Goal: Transaction & Acquisition: Book appointment/travel/reservation

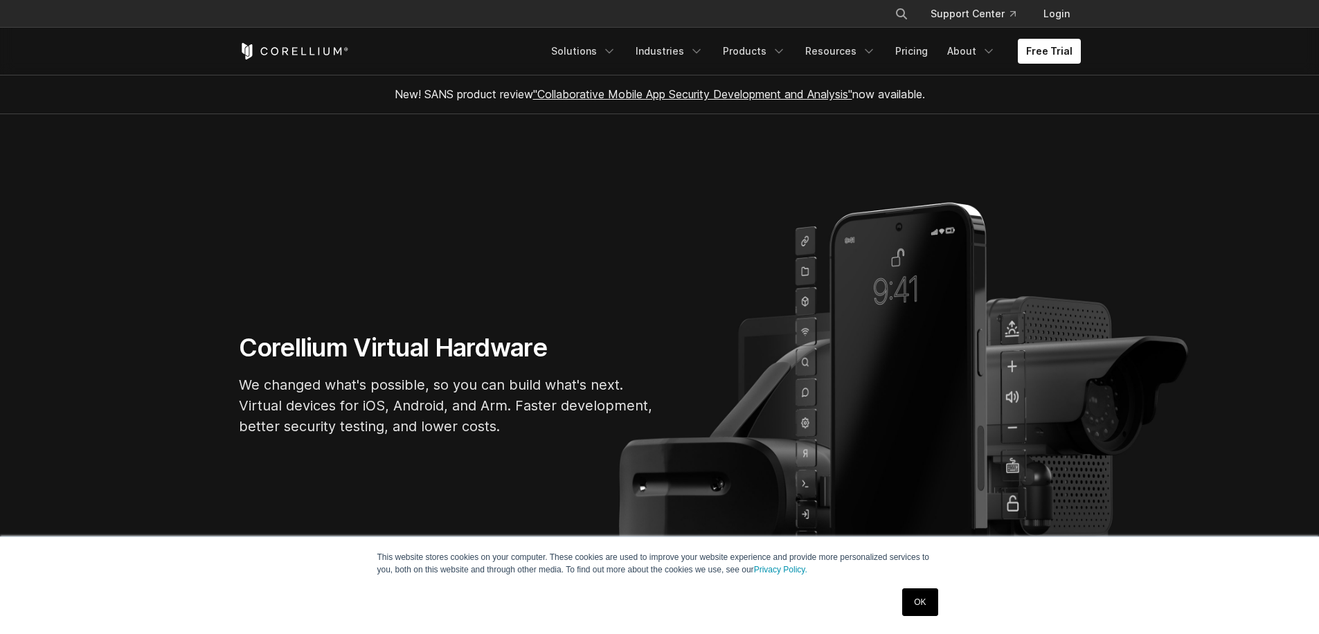
click at [911, 601] on link "OK" at bounding box center [919, 603] width 35 height 28
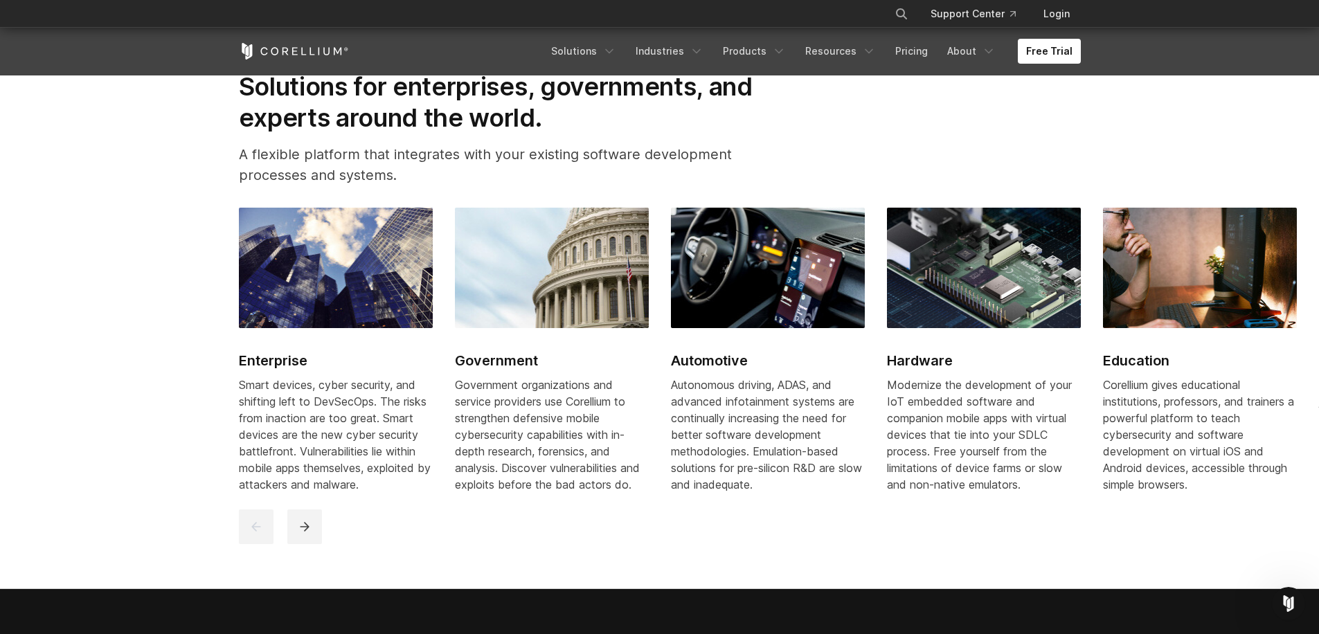
click at [746, 532] on div at bounding box center [661, 527] width 845 height 35
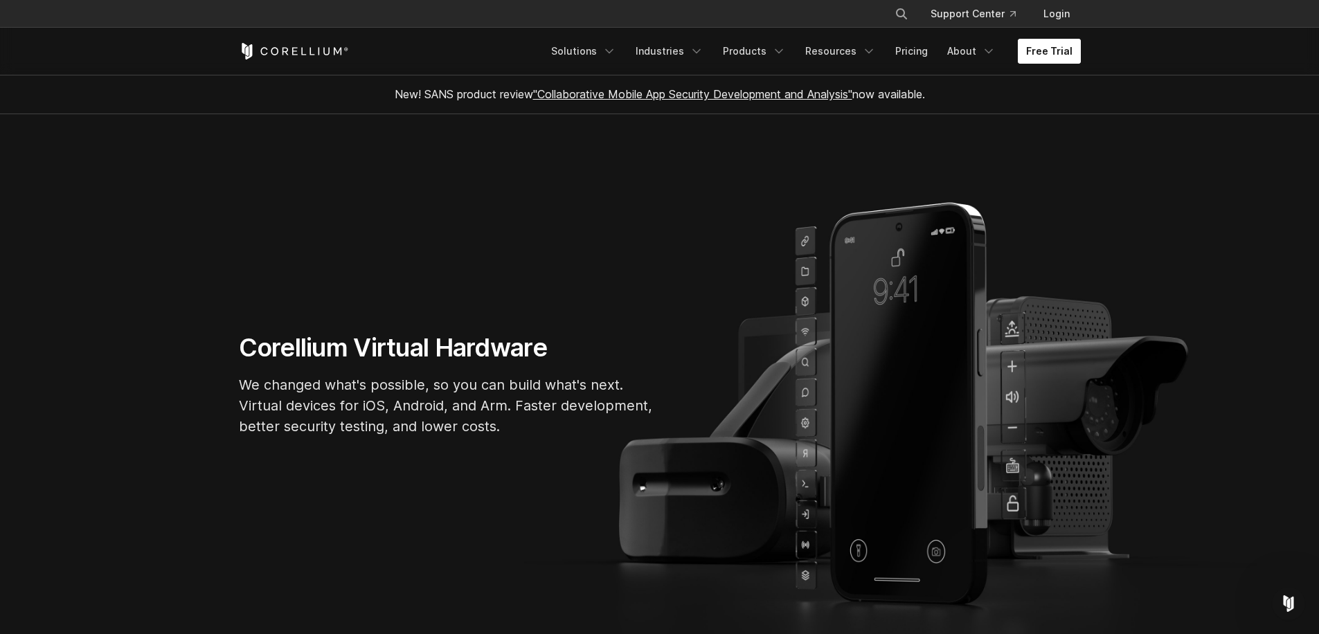
click at [1046, 59] on link "Free Trial" at bounding box center [1049, 51] width 63 height 25
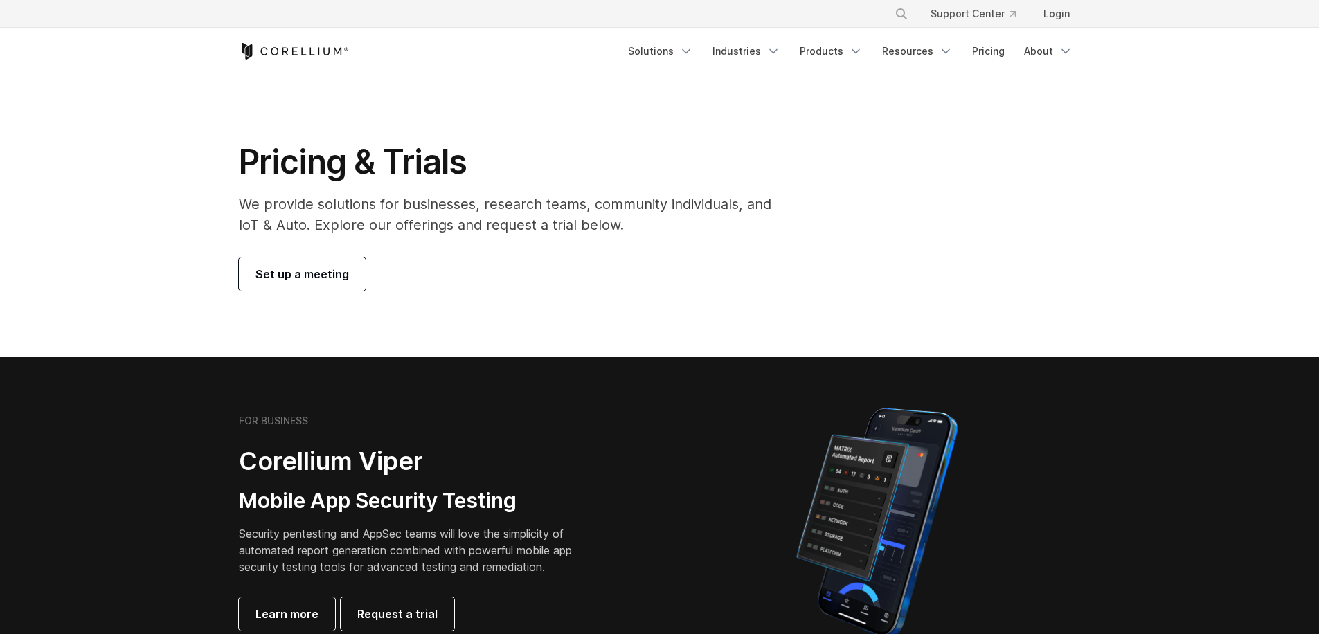
click at [611, 221] on p "We provide solutions for businesses, research teams, community individuals, and…" at bounding box center [515, 215] width 552 height 42
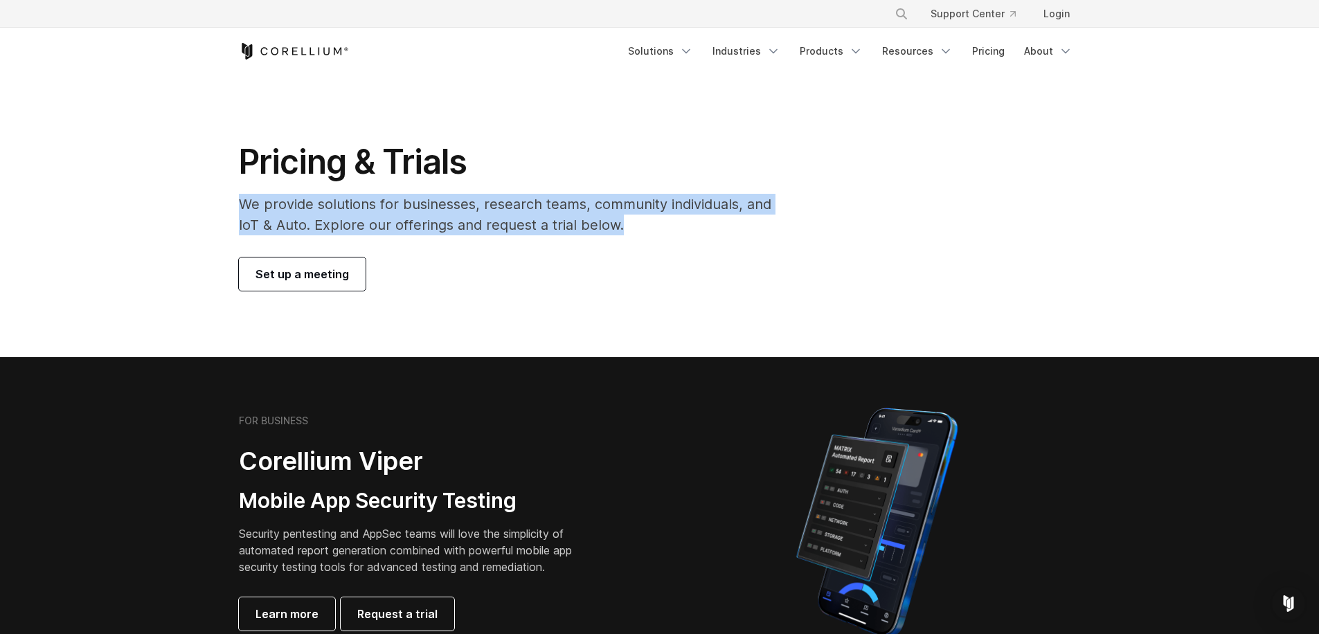
drag, startPoint x: 596, startPoint y: 224, endPoint x: 197, endPoint y: 211, distance: 398.4
click at [188, 202] on section "Pricing & Trials We provide solutions for businesses, research teams, community…" at bounding box center [659, 216] width 1319 height 283
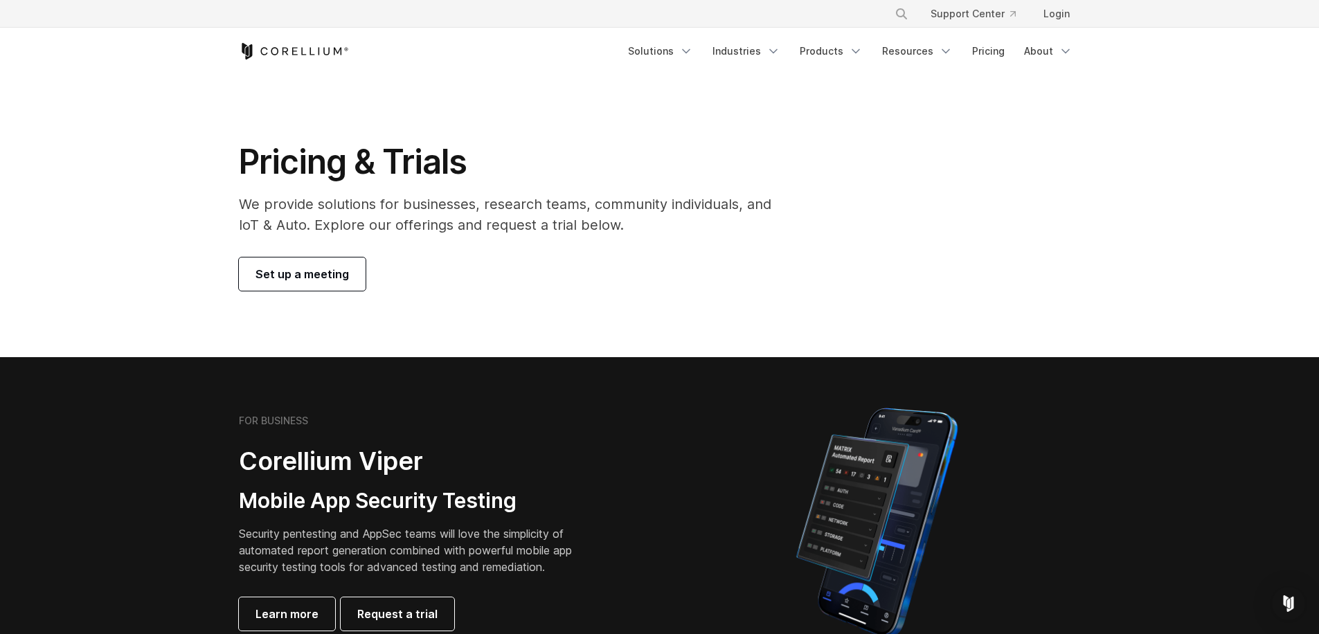
drag, startPoint x: 341, startPoint y: 240, endPoint x: 330, endPoint y: 251, distance: 15.7
click at [341, 241] on div "Pricing & Trials We provide solutions for businesses, research teams, community…" at bounding box center [515, 216] width 580 height 150
click at [313, 266] on span "Set up a meeting" at bounding box center [302, 274] width 93 height 17
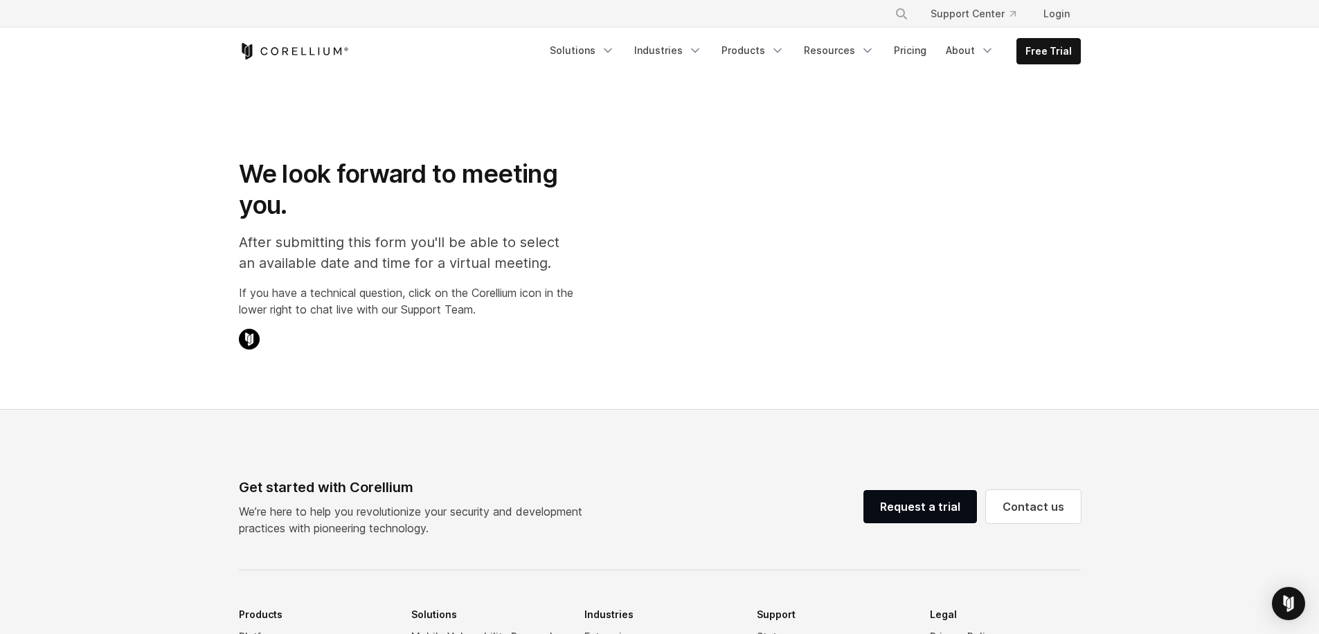
select select "**"
